Goal: Obtain resource: Download file/media

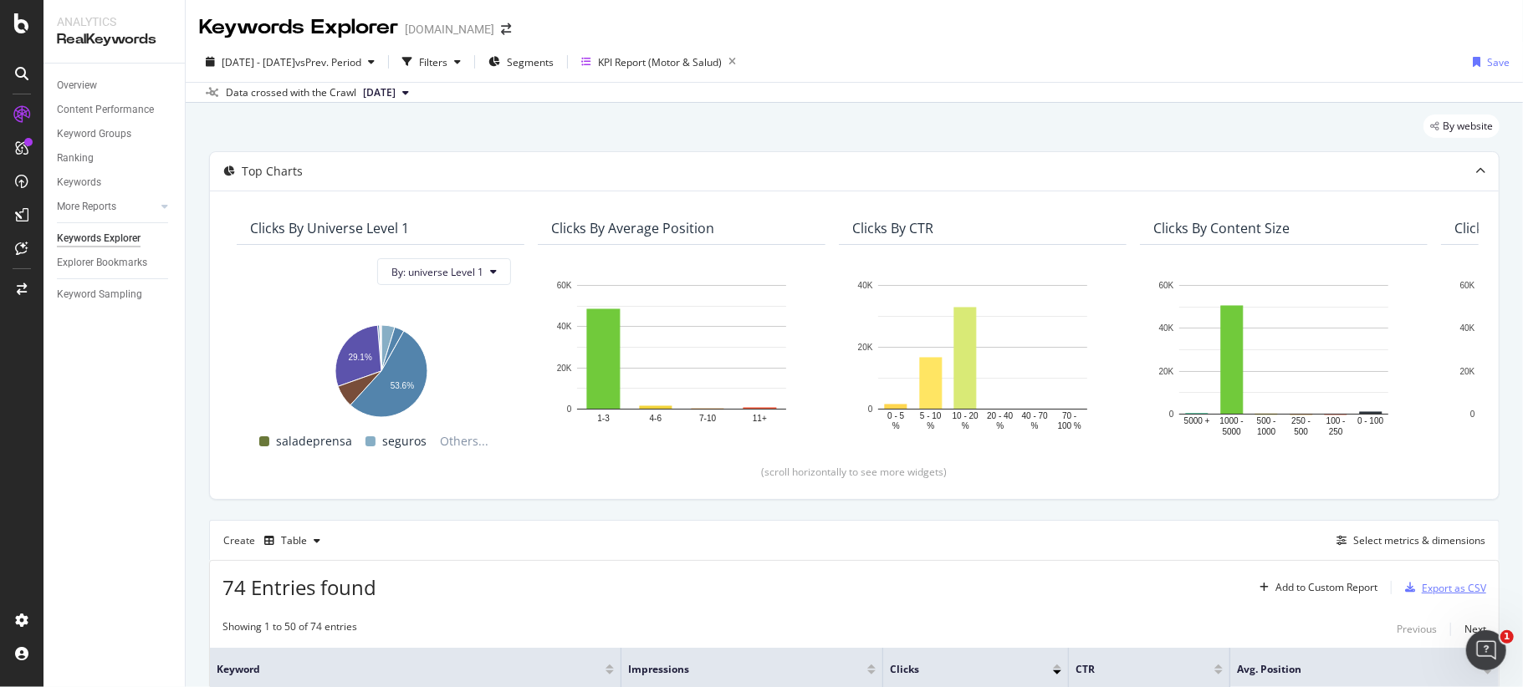
click at [1422, 589] on div "Export as CSV" at bounding box center [1454, 588] width 64 height 14
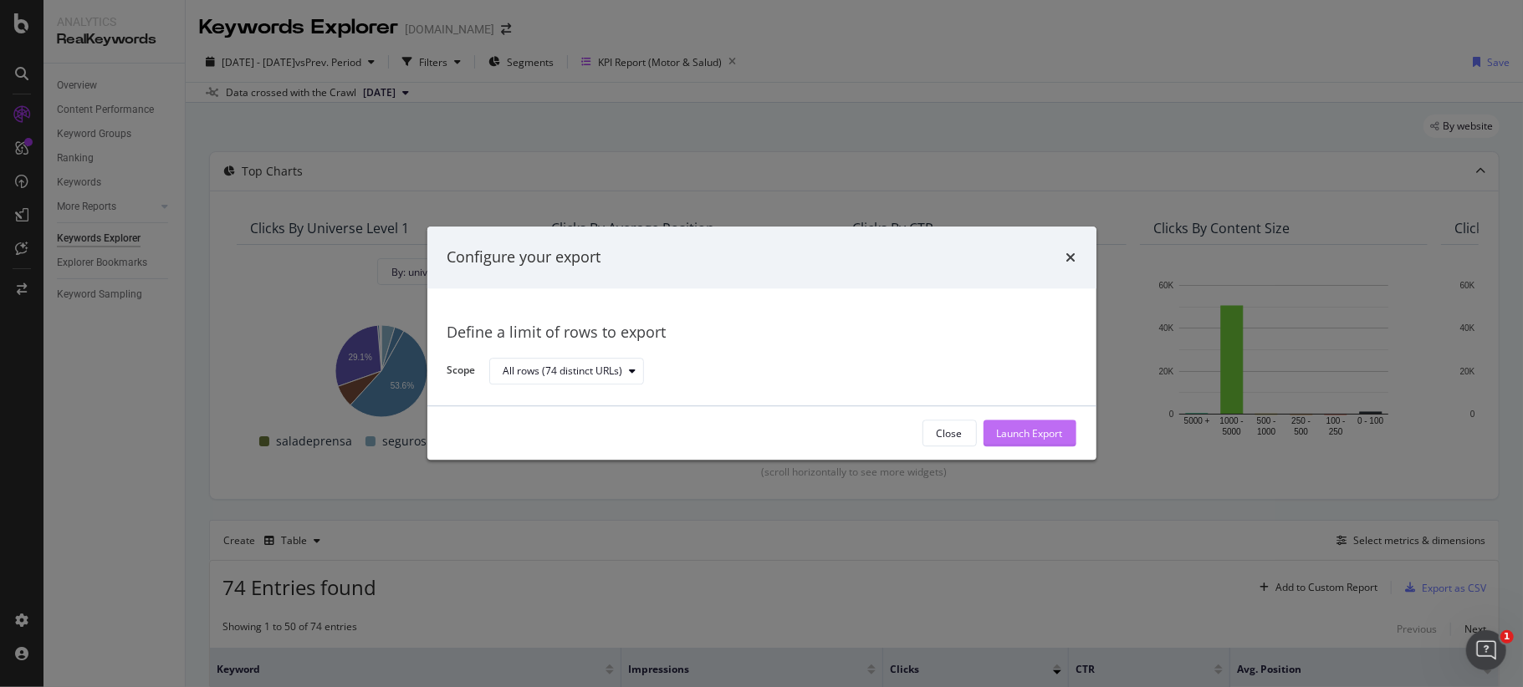
click at [1015, 437] on div "Launch Export" at bounding box center [1030, 434] width 66 height 14
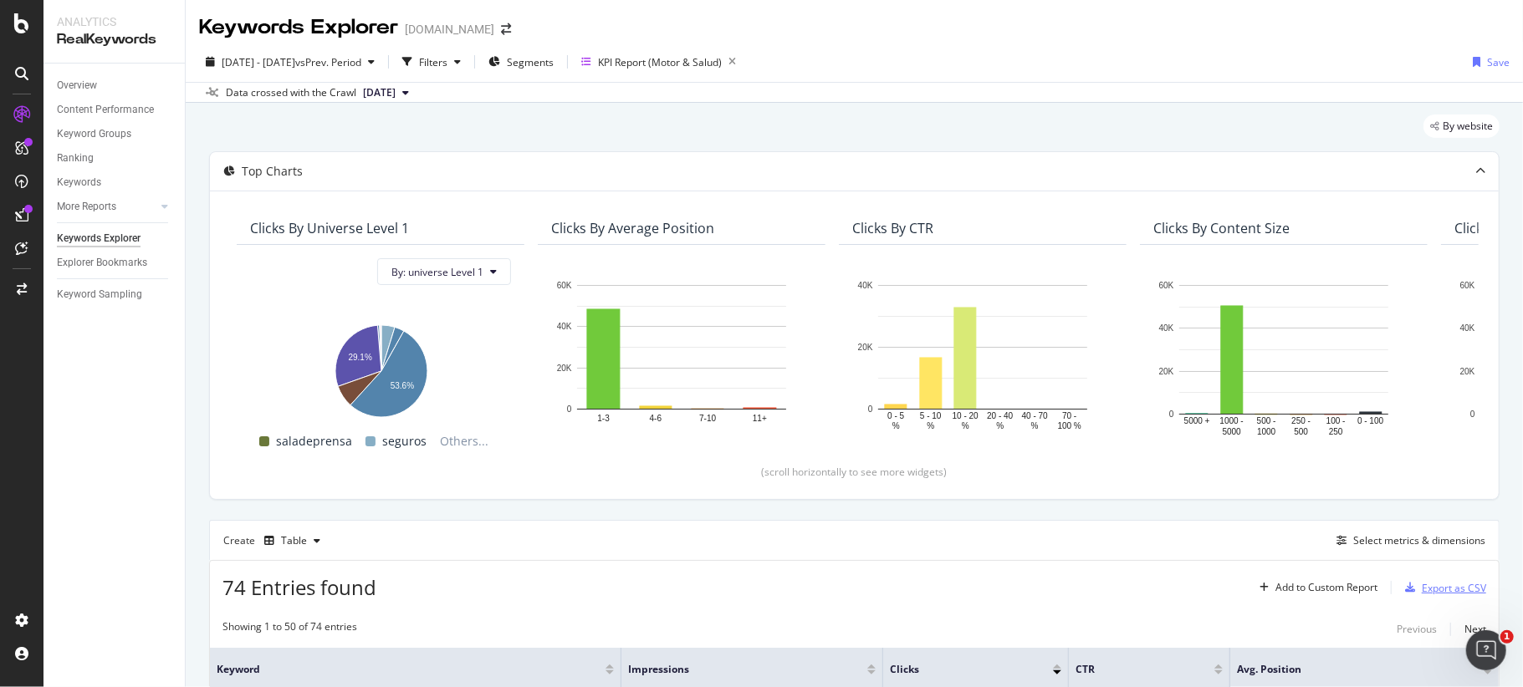
click at [1422, 589] on div "Export as CSV" at bounding box center [1454, 588] width 64 height 14
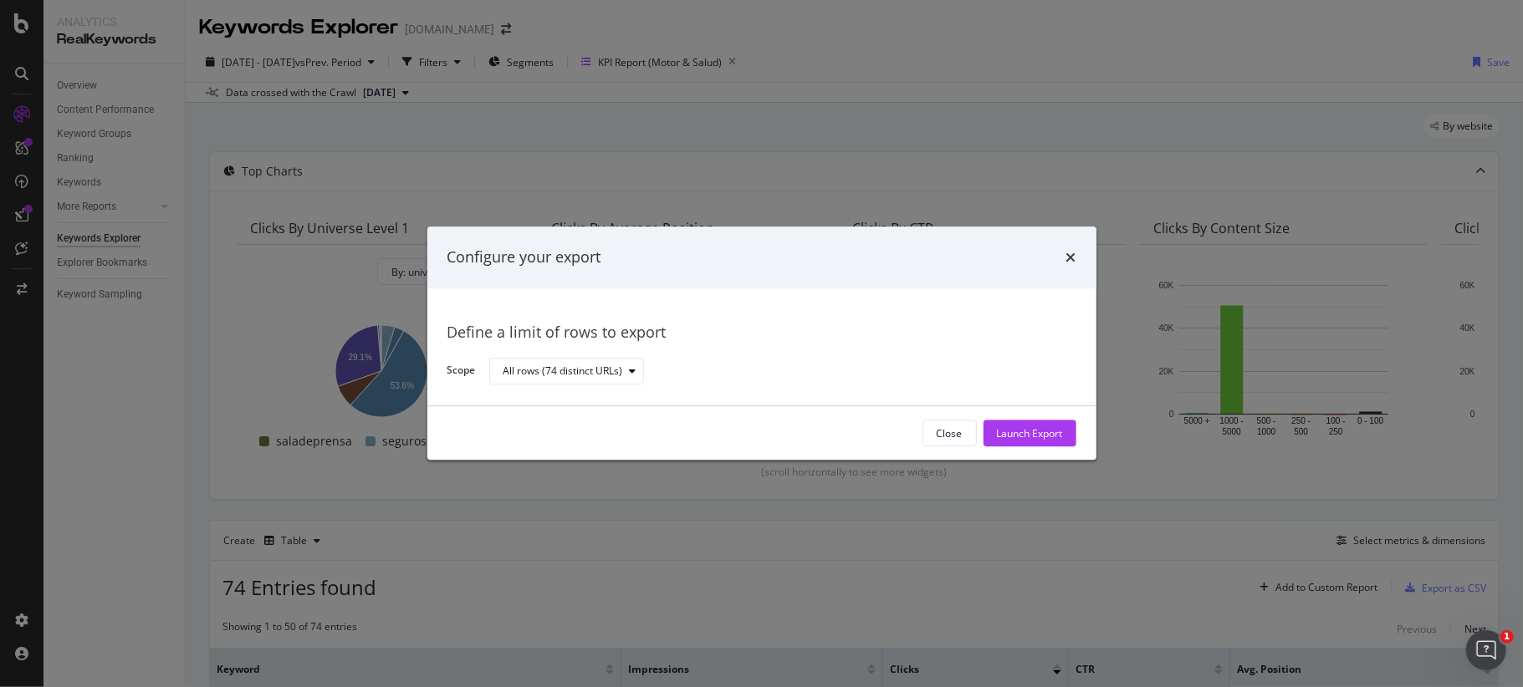
click at [1117, 142] on div "Configure your export Define a limit of rows to export Scope All rows (74 disti…" at bounding box center [761, 343] width 1523 height 687
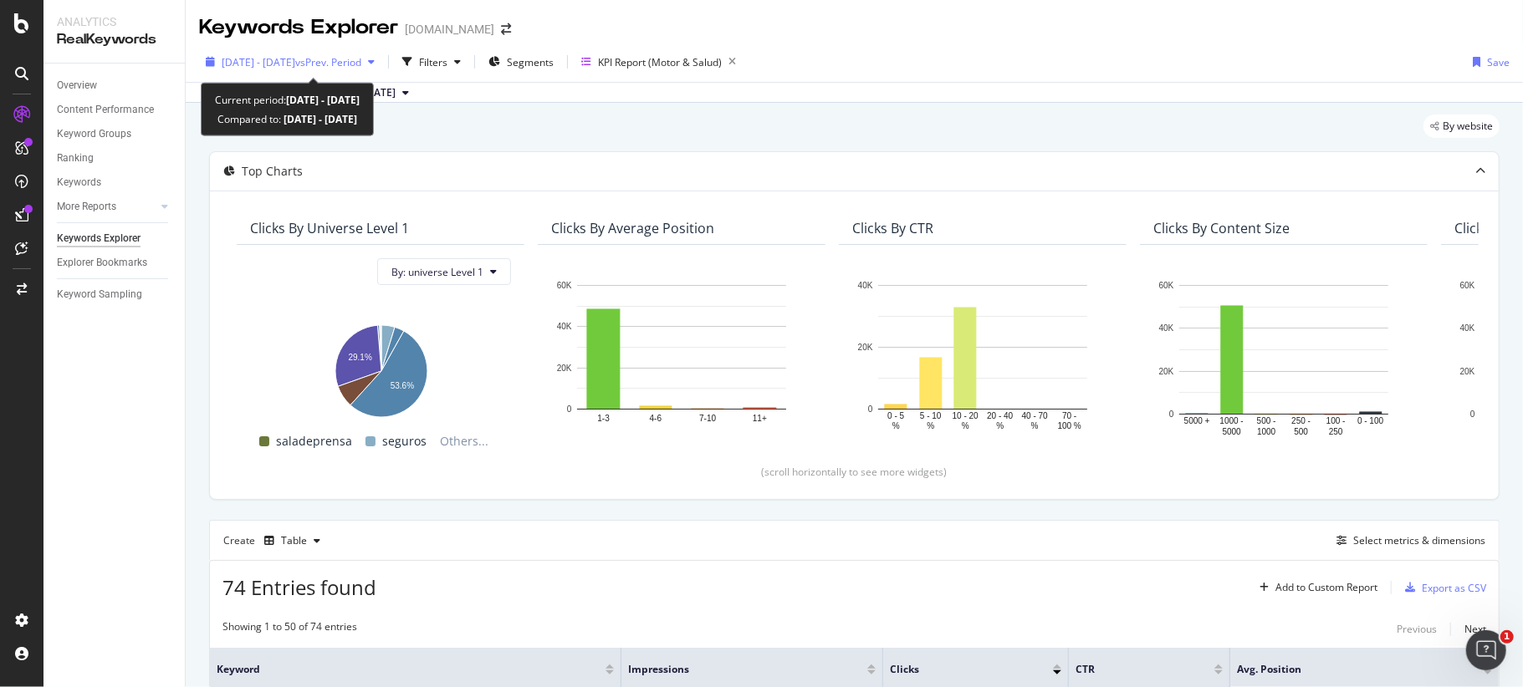
click at [356, 60] on span "vs Prev. Period" at bounding box center [328, 62] width 66 height 14
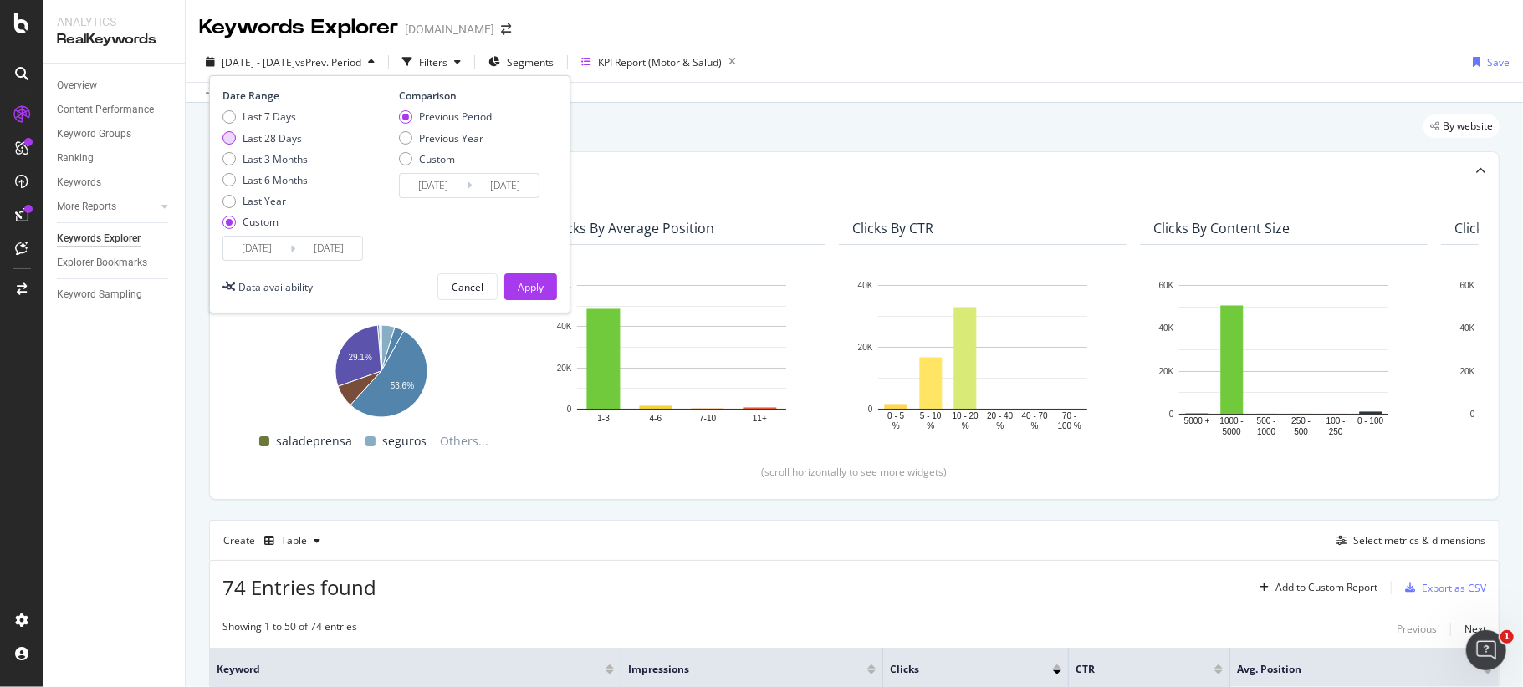
click at [286, 132] on div "Last 28 Days" at bounding box center [272, 138] width 59 height 14
type input "[DATE]"
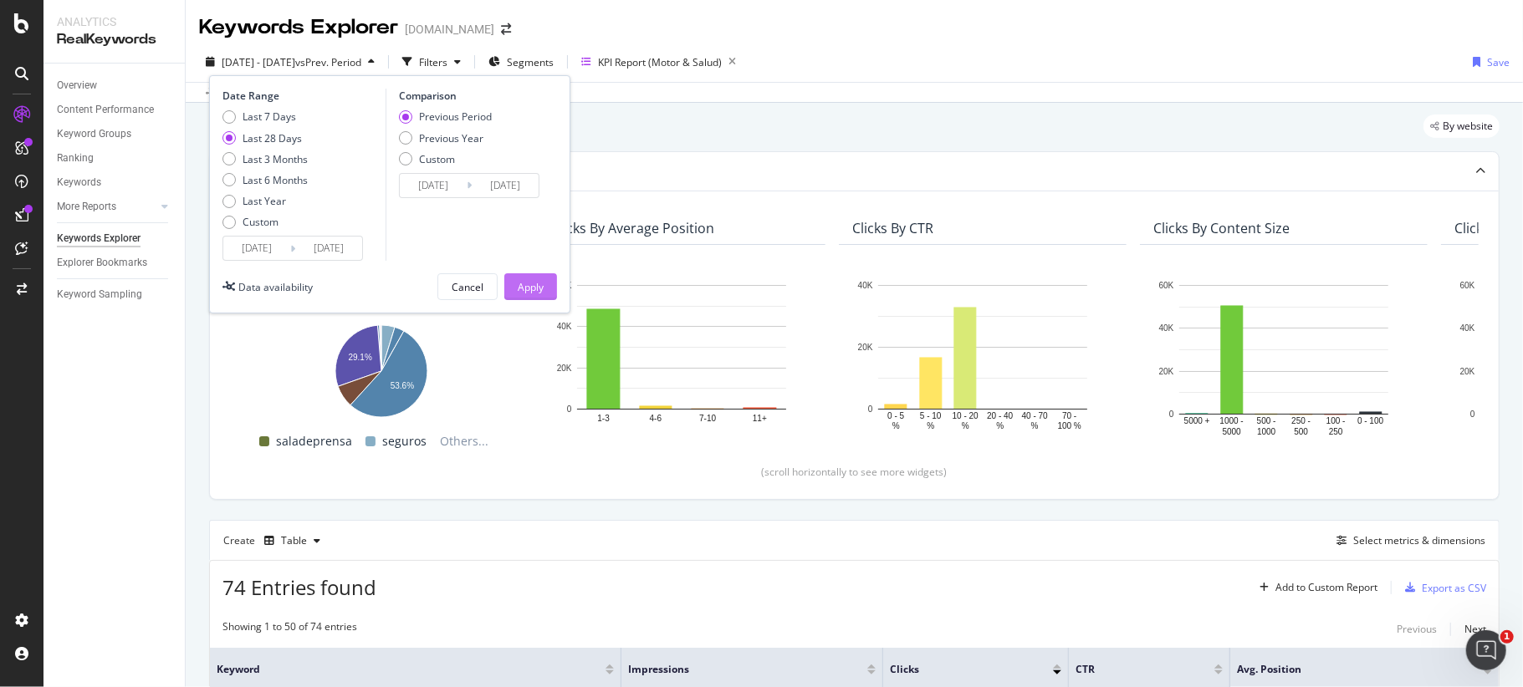
click at [525, 289] on div "Apply" at bounding box center [531, 287] width 26 height 14
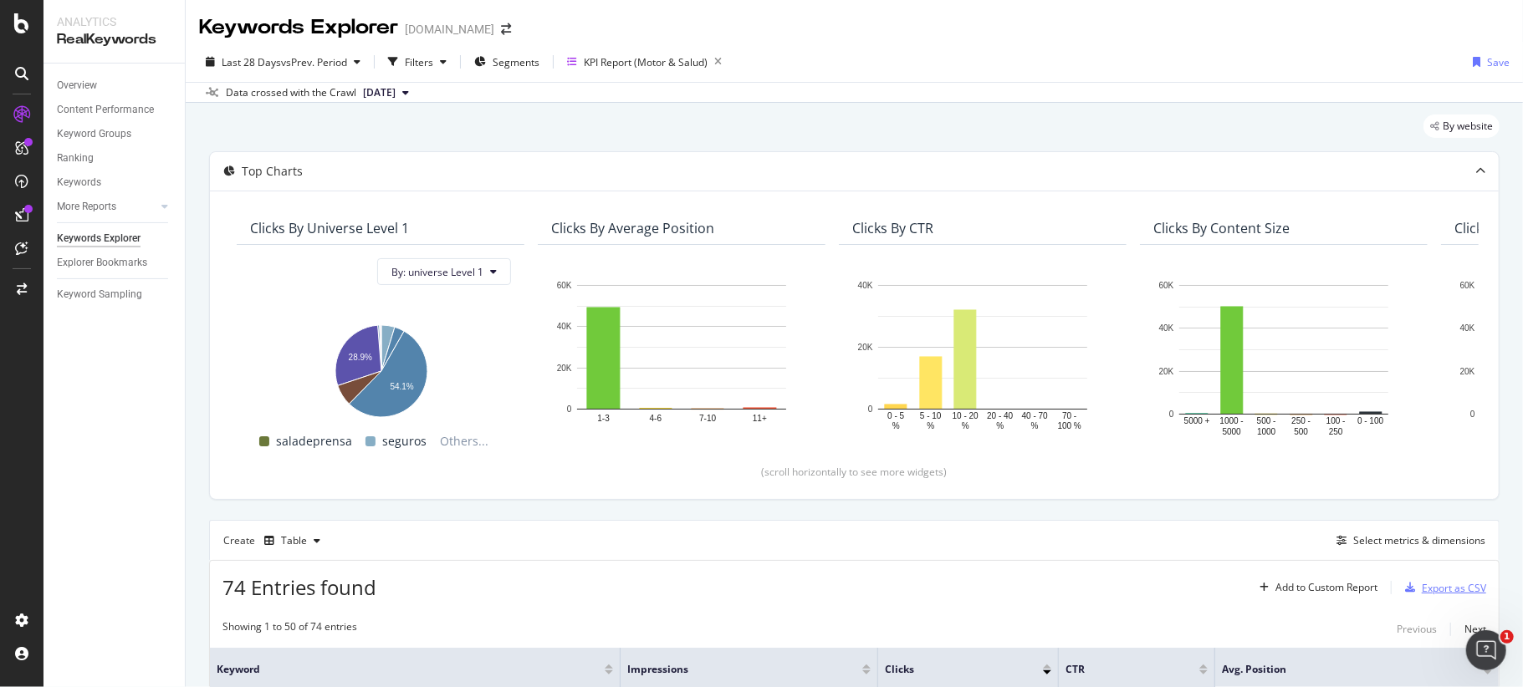
click at [1422, 590] on div "Export as CSV" at bounding box center [1454, 588] width 64 height 14
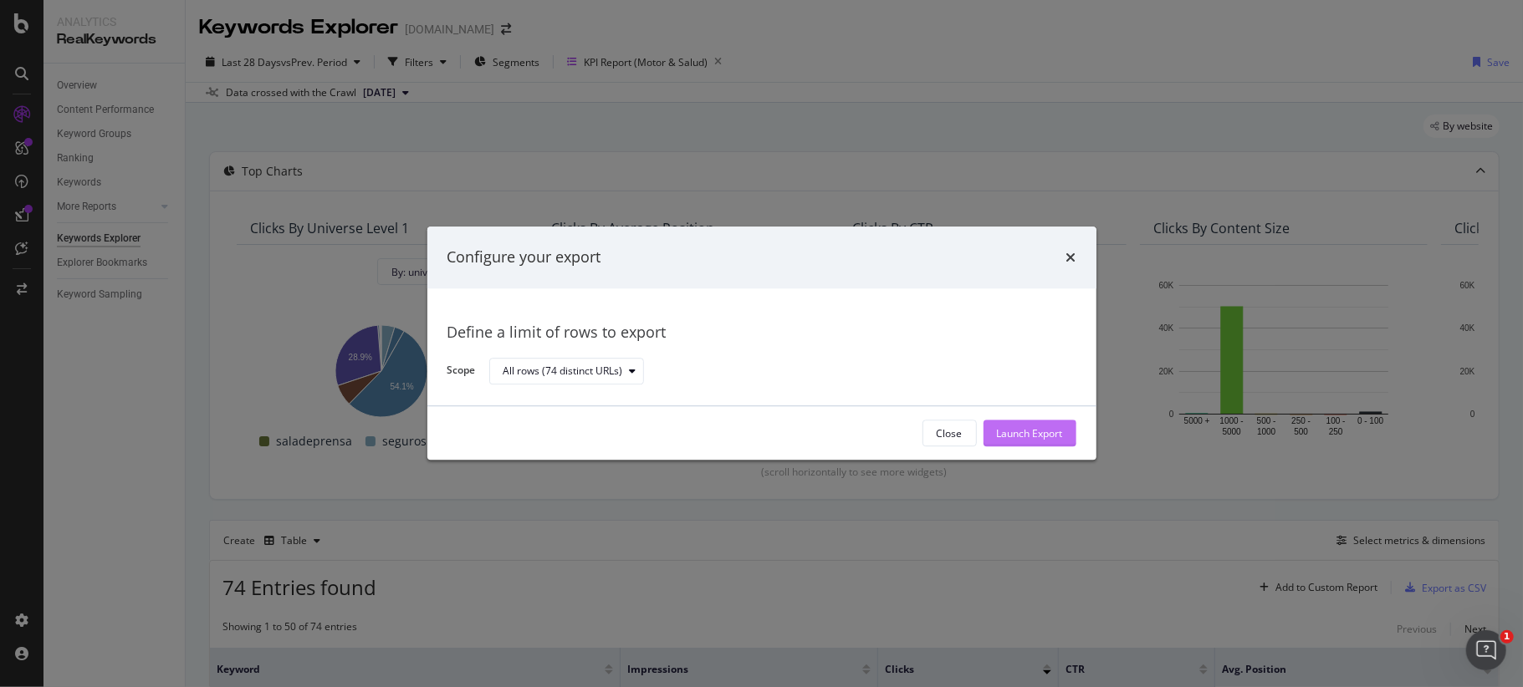
click at [1030, 435] on div "Launch Export" at bounding box center [1030, 434] width 66 height 14
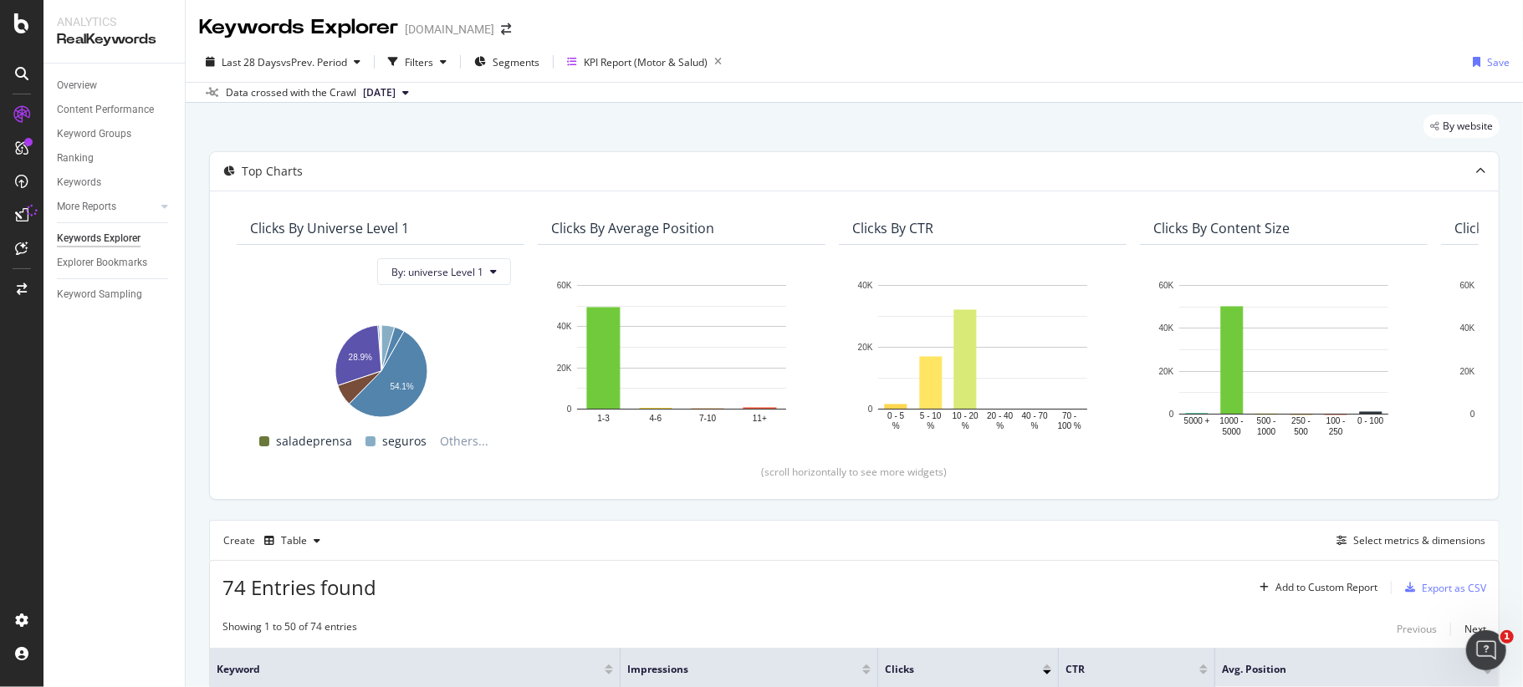
click at [1500, 30] on div "Keywords Explorer [DOMAIN_NAME]" at bounding box center [854, 21] width 1337 height 42
